Goal: Task Accomplishment & Management: Use online tool/utility

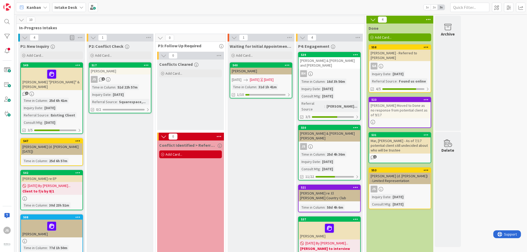
click at [114, 139] on div "P2: Conflict Check Add Card... 517 [PERSON_NAME] JS 1 Time in [GEOGRAPHIC_DATA]…" at bounding box center [120, 178] width 67 height 272
click at [113, 57] on div "Add Card..." at bounding box center [120, 55] width 63 height 8
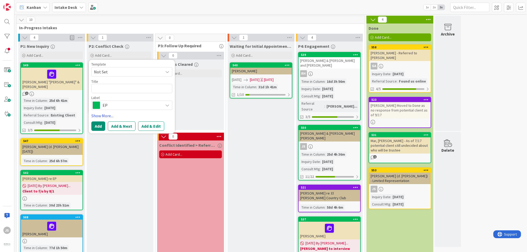
type textarea "x"
type textarea "G"
type textarea "x"
type textarea "Ga"
type textarea "x"
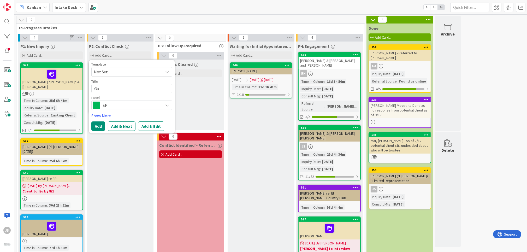
type textarea "[DEMOGRAPHIC_DATA]"
type textarea "x"
type textarea "[PERSON_NAME]"
type textarea "x"
type textarea "[PERSON_NAME]"
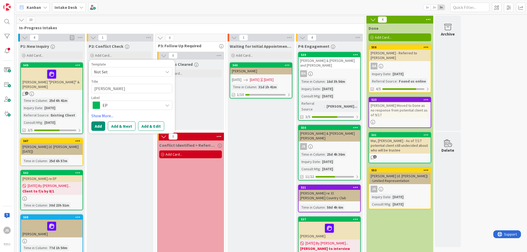
type textarea "x"
type textarea "[PERSON_NAME]"
type textarea "x"
type textarea "[PERSON_NAME]"
type textarea "x"
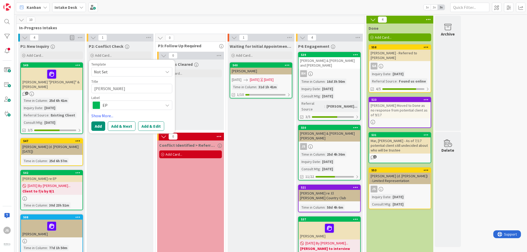
type textarea "[PERSON_NAME]"
type textarea "x"
type textarea "[DEMOGRAPHIC_DATA]"
type textarea "x"
type textarea "Ga"
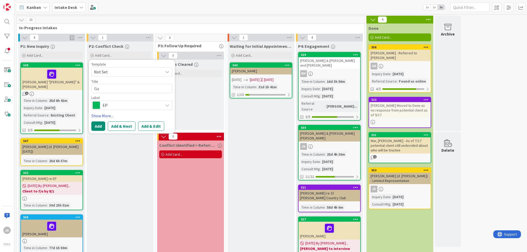
type textarea "x"
type textarea "G"
type textarea "x"
type textarea "C"
type textarea "x"
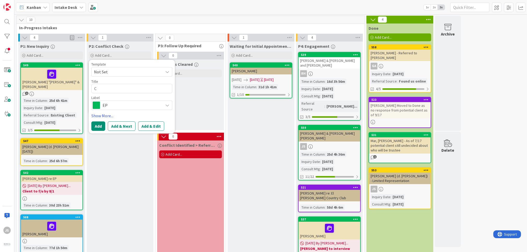
type textarea "Ce"
type textarea "x"
type textarea "Cek"
type textarea "x"
type textarea "Ceka"
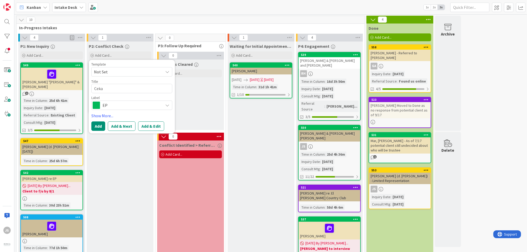
type textarea "x"
type textarea "Cekad"
type textarea "x"
type textarea "[PERSON_NAME]"
type textarea "x"
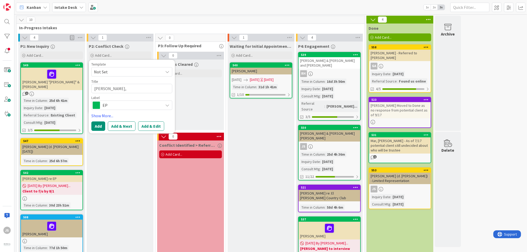
type textarea "[PERSON_NAME],"
type textarea "x"
type textarea "[PERSON_NAME], G"
type textarea "x"
type textarea "[PERSON_NAME], [GEOGRAPHIC_DATA]"
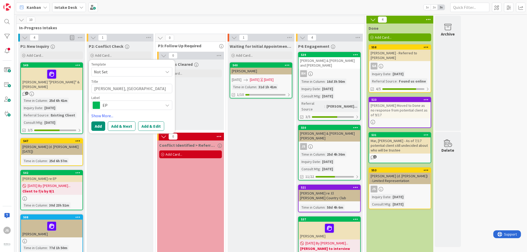
type textarea "x"
type textarea "[PERSON_NAME], [DEMOGRAPHIC_DATA]"
type textarea "x"
type textarea "[PERSON_NAME]"
type textarea "x"
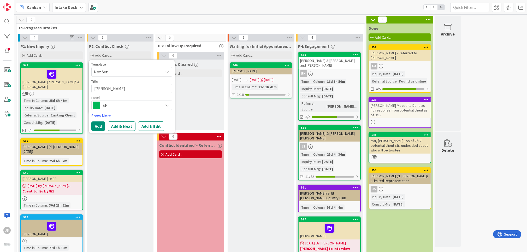
type textarea "[PERSON_NAME]"
click at [158, 104] on span "EP" at bounding box center [132, 105] width 58 height 7
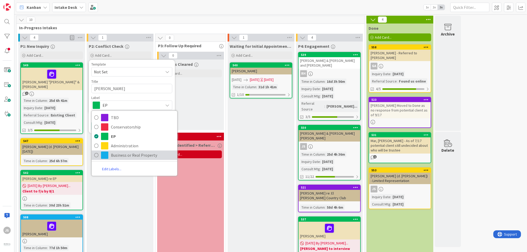
click at [96, 155] on icon at bounding box center [96, 155] width 4 height 8
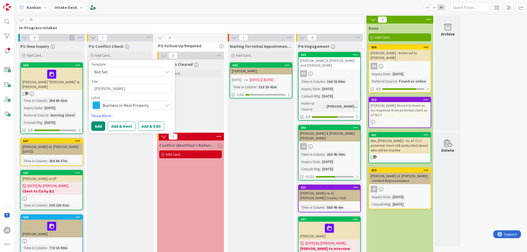
click at [170, 72] on icon at bounding box center [167, 72] width 4 height 4
click at [114, 139] on div "P2: Conflict Check Add Card... Template Not Set Not Set template name template …" at bounding box center [120, 178] width 67 height 272
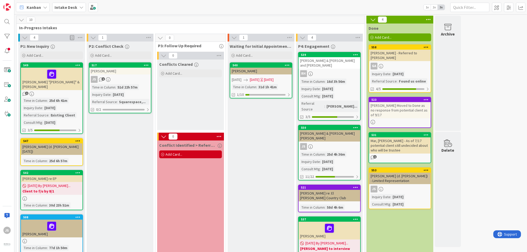
click at [121, 72] on div "[PERSON_NAME]" at bounding box center [120, 71] width 62 height 7
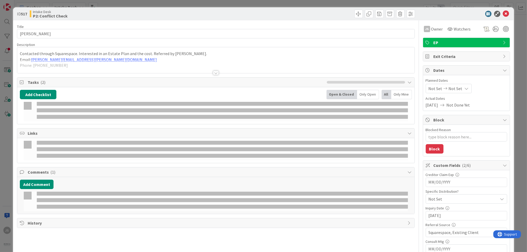
click at [115, 129] on div "Links" at bounding box center [215, 134] width 397 height 10
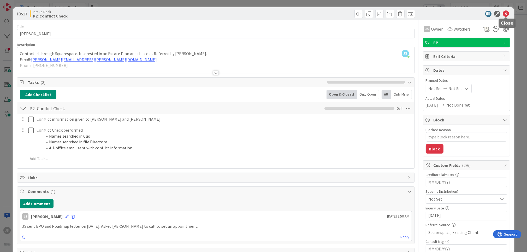
click at [509, 12] on icon at bounding box center [506, 14] width 6 height 6
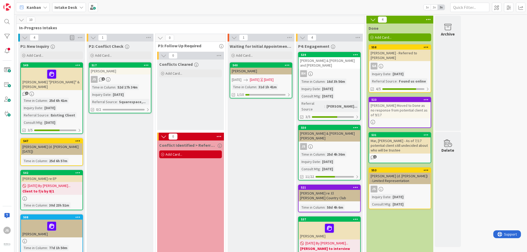
click at [105, 140] on div "P2: Conflict Check Add Card... Template Not Set Not Set template name template …" at bounding box center [120, 178] width 67 height 272
click at [114, 56] on div "Add Card..." at bounding box center [120, 55] width 63 height 8
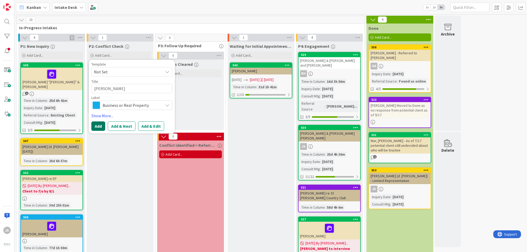
click at [98, 127] on button "Add" at bounding box center [98, 125] width 14 height 9
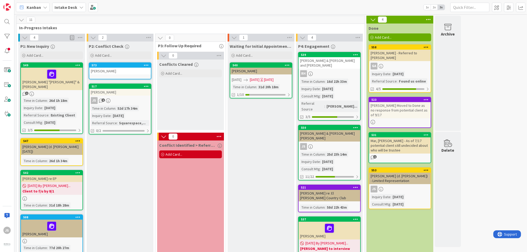
click at [133, 71] on div "[PERSON_NAME]" at bounding box center [120, 71] width 62 height 7
type textarea "x"
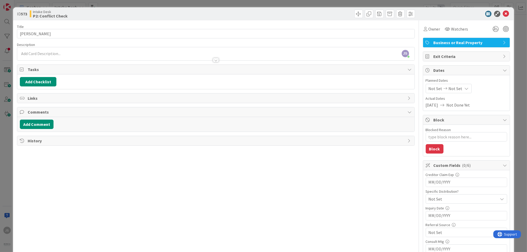
click at [60, 124] on div "Add Comment" at bounding box center [216, 124] width 392 height 9
click at [33, 123] on button "Add Comment" at bounding box center [37, 124] width 34 height 9
click at [24, 54] on div at bounding box center [215, 55] width 397 height 11
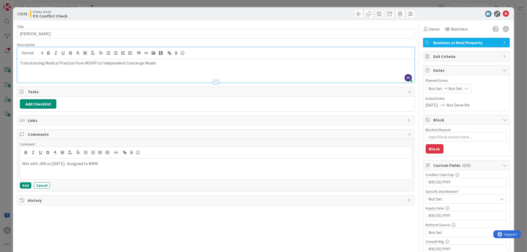
click at [162, 68] on div "Transitioning Medical Practice from MDVIP to Independent Concierge Model" at bounding box center [215, 71] width 397 height 24
click at [42, 208] on div "Title 13 / 128 [PERSON_NAME] Description JS [PERSON_NAME] just joined Transitio…" at bounding box center [216, 167] width 398 height 295
click at [24, 185] on button "Add" at bounding box center [25, 185] width 11 height 6
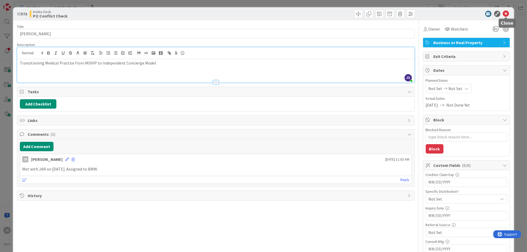
click at [506, 14] on icon at bounding box center [506, 14] width 6 height 6
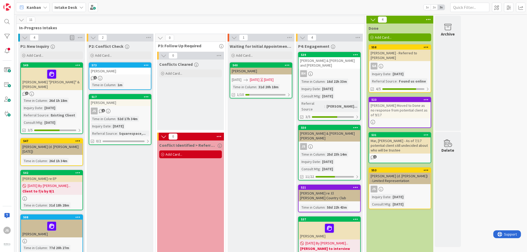
click at [120, 77] on div "1" at bounding box center [120, 78] width 62 height 4
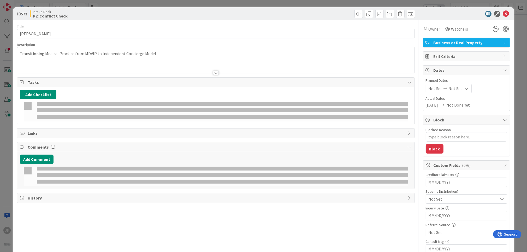
type textarea "x"
